Goal: Task Accomplishment & Management: Manage account settings

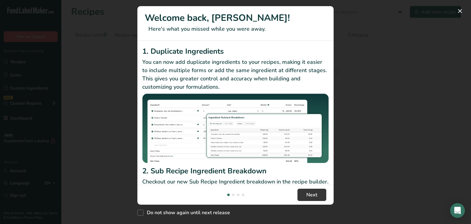
click at [107, 20] on div "New Features" at bounding box center [235, 112] width 471 height 224
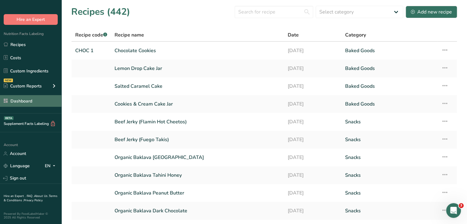
click at [27, 100] on link "Dashboard" at bounding box center [30, 101] width 61 height 12
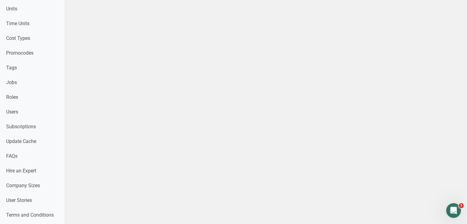
scroll to position [336, 0]
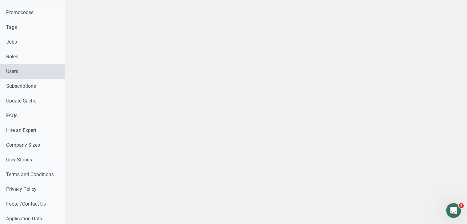
click at [33, 72] on link "Users" at bounding box center [32, 71] width 65 height 15
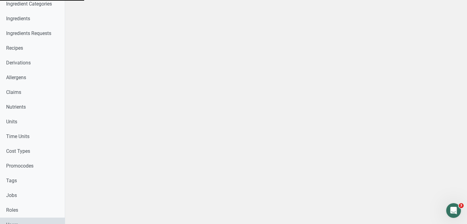
scroll to position [0, 0]
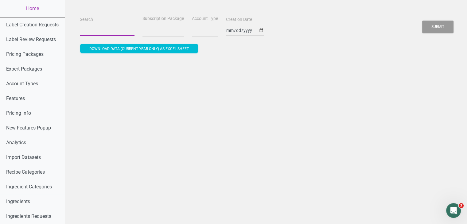
click at [86, 35] on input "Search" at bounding box center [107, 30] width 55 height 11
type input "r"
select select
type input "ra"
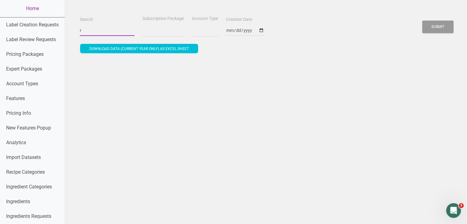
select select
type input "ran"
select select
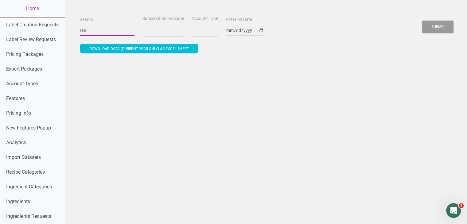
type input "rana"
select select
type input "rana@"
select select
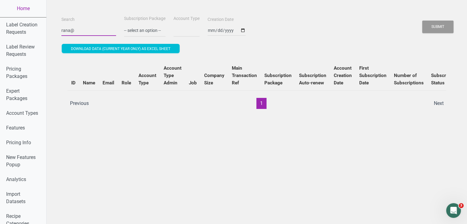
type input "rana@f"
select select
type input "rana@fo"
select select
type input "rana@fod"
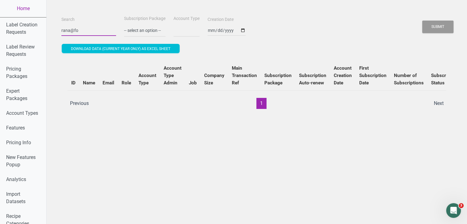
select select
click at [422, 21] on button "Submit" at bounding box center [437, 27] width 31 height 13
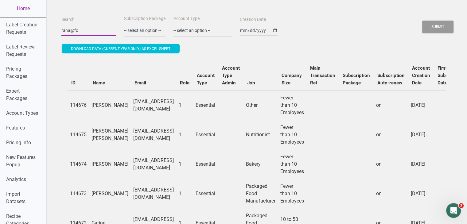
type input "rana@fo"
click at [422, 21] on button "Submit" at bounding box center [437, 27] width 31 height 13
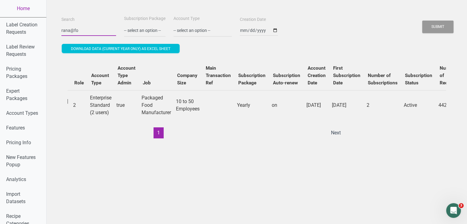
scroll to position [0, 224]
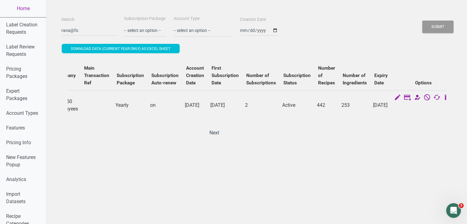
click at [413, 97] on icon at bounding box center [416, 98] width 7 height 9
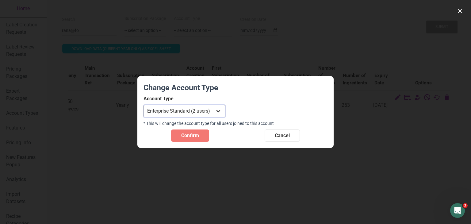
click at [213, 114] on select "Individual Essential Pro Business Old Enterprise 3 Users (799$) Old Enterprise …" at bounding box center [185, 111] width 82 height 12
select select "13"
click at [144, 105] on select "Individual Essential Pro Business Old Enterprise 3 Users (799$) Old Enterprise …" at bounding box center [185, 111] width 82 height 12
click at [197, 137] on span "Confirm" at bounding box center [190, 135] width 18 height 7
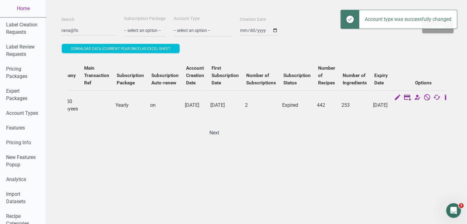
click at [404, 100] on icon at bounding box center [407, 98] width 7 height 9
select select "US"
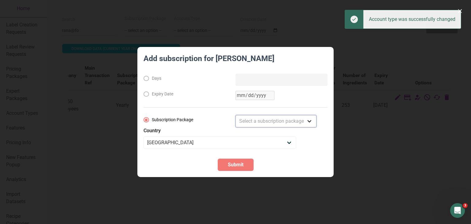
click at [254, 122] on select "Select a subscription package Monthly Yearly Quarterly Free Trial" at bounding box center [276, 121] width 81 height 12
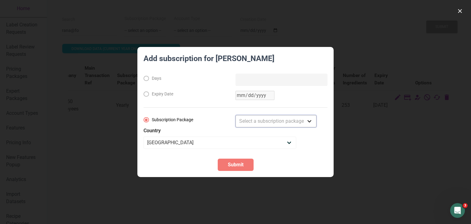
select select "3"
click at [236, 115] on select "Select a subscription package Monthly Yearly Quarterly Free Trial" at bounding box center [276, 121] width 81 height 12
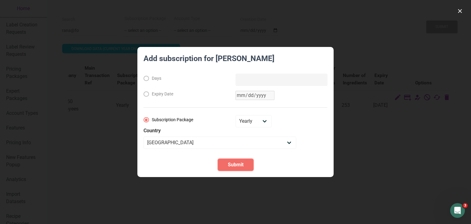
click at [243, 159] on button "Submit" at bounding box center [236, 165] width 36 height 12
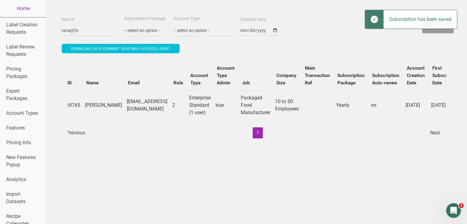
scroll to position [0, 0]
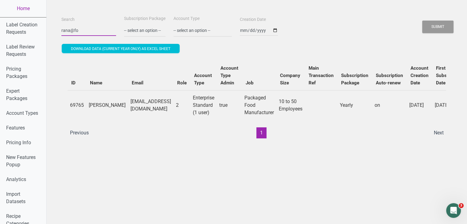
click at [85, 30] on input "rana@fo" at bounding box center [88, 30] width 55 height 11
paste input "[EMAIL_ADDRESS][DOMAIN_NAME]"
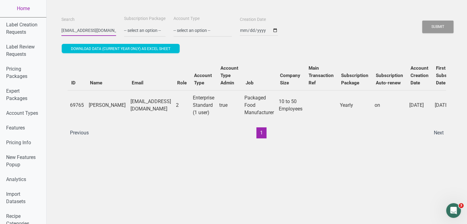
type input "[EMAIL_ADDRESS][DOMAIN_NAME]"
click at [422, 21] on button "Submit" at bounding box center [437, 27] width 31 height 13
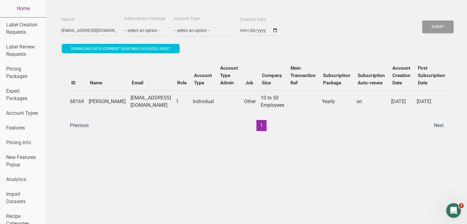
click at [39, 6] on link "Home" at bounding box center [23, 8] width 46 height 17
